Goal: Task Accomplishment & Management: Manage account settings

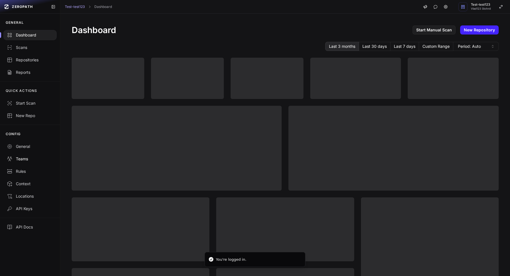
click at [25, 163] on link "Teams" at bounding box center [30, 159] width 60 height 12
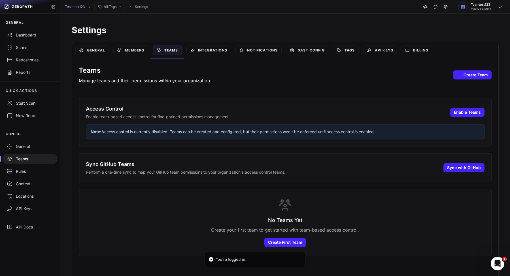
click at [348, 47] on link "Tags" at bounding box center [346, 51] width 26 height 10
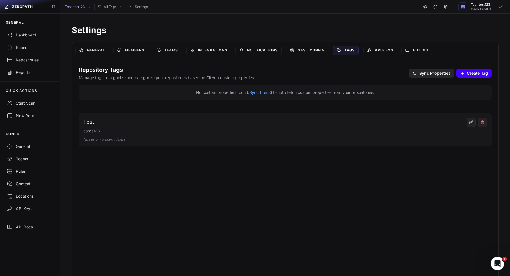
click at [466, 77] on button "Create Tag Create" at bounding box center [473, 73] width 35 height 9
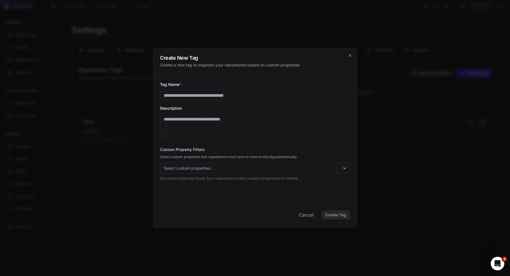
click at [216, 167] on button "Select custom properties..." at bounding box center [255, 168] width 190 height 11
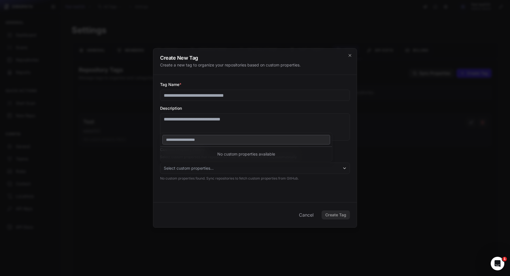
click at [447, 137] on div at bounding box center [255, 138] width 510 height 276
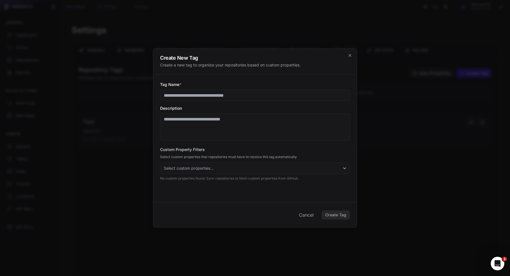
click at [451, 132] on div at bounding box center [255, 138] width 510 height 276
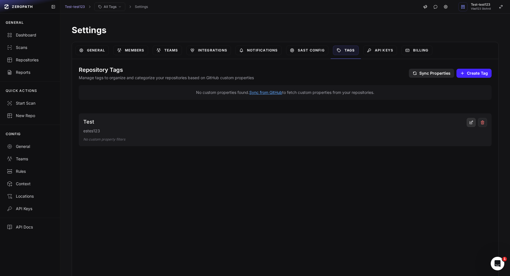
click at [471, 122] on icon at bounding box center [471, 122] width 5 height 5
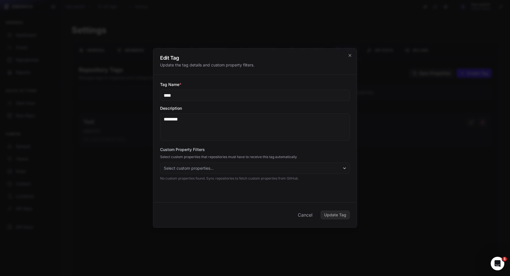
click at [454, 189] on div at bounding box center [255, 138] width 510 height 276
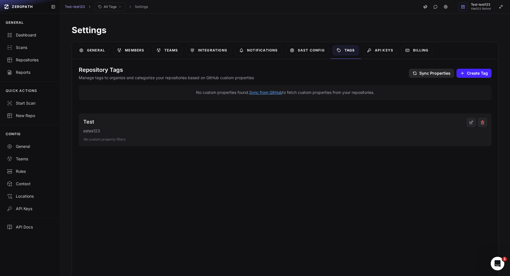
click at [373, 127] on div "Test estes123 No custom property filters" at bounding box center [274, 130] width 383 height 24
click at [269, 92] on button "Sync from GitHub" at bounding box center [265, 93] width 33 height 6
click at [266, 91] on button "Sync from GitHub" at bounding box center [265, 93] width 33 height 6
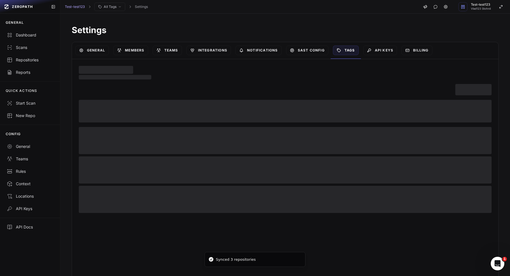
click at [265, 93] on div at bounding box center [285, 139] width 413 height 147
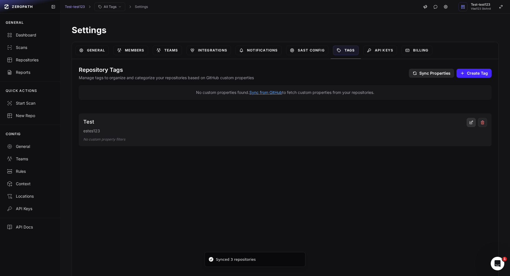
click at [469, 122] on icon at bounding box center [470, 123] width 3 height 3
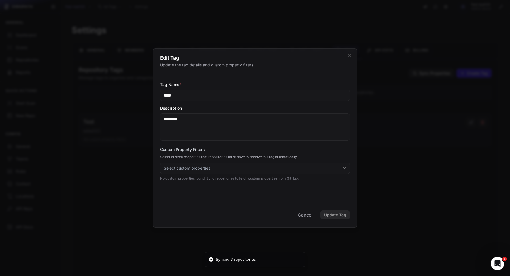
click at [381, 164] on div at bounding box center [255, 138] width 510 height 276
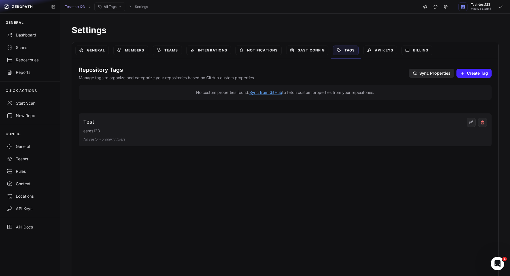
click at [324, 133] on p "estes123" at bounding box center [274, 131] width 383 height 6
click at [459, 75] on button "Create Tag Create" at bounding box center [473, 73] width 35 height 9
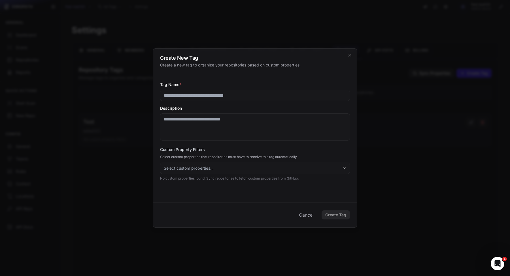
click at [205, 172] on button "Select custom properties..." at bounding box center [255, 168] width 190 height 11
